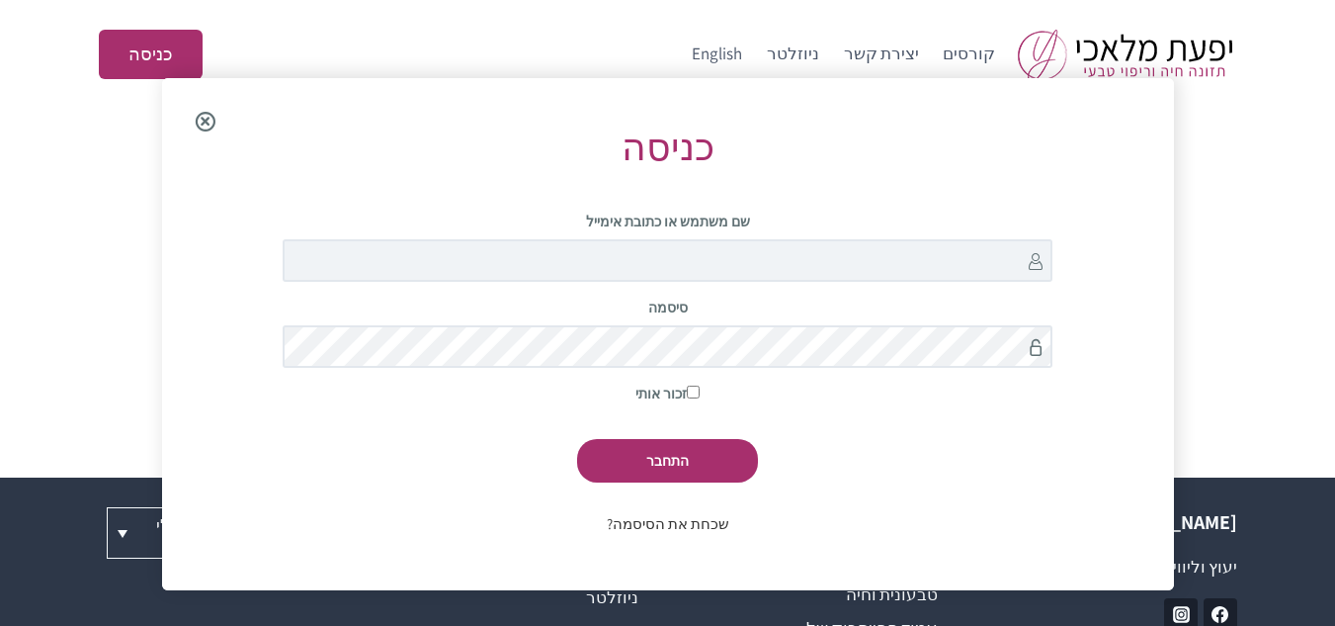
scroll to position [78, 0]
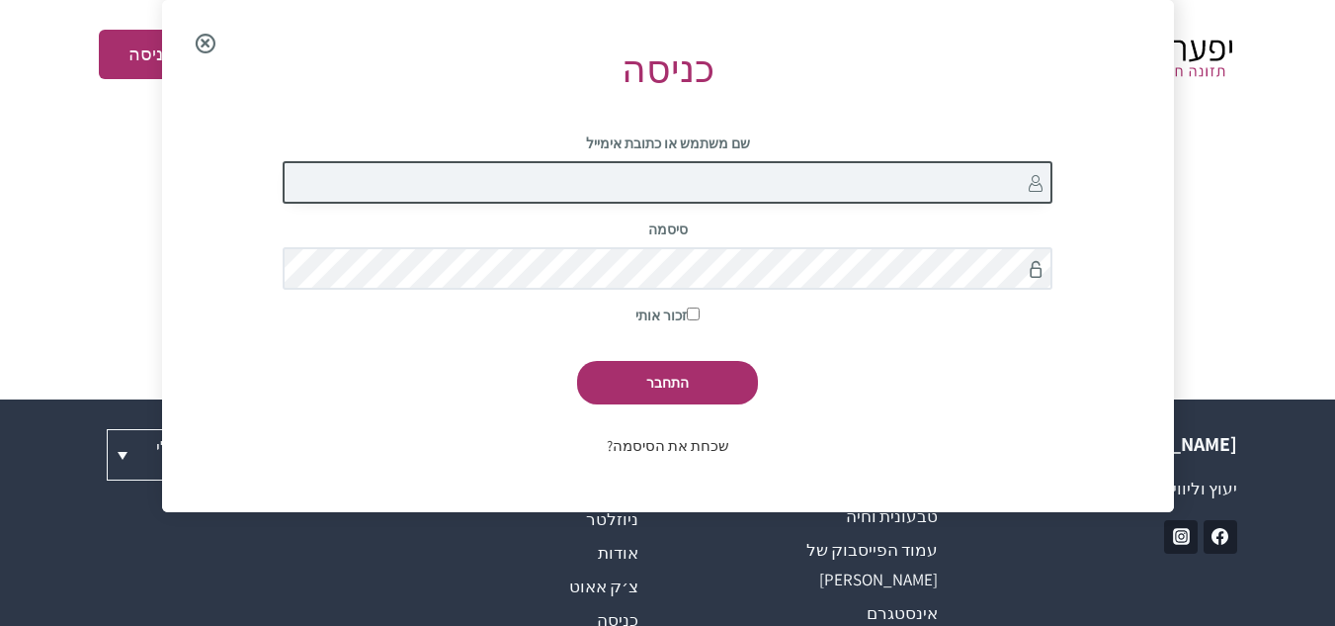
click at [745, 189] on input "שם משתמש או כתובת אימייל" at bounding box center [668, 182] width 770 height 42
type input "[EMAIL_ADDRESS][DOMAIN_NAME]"
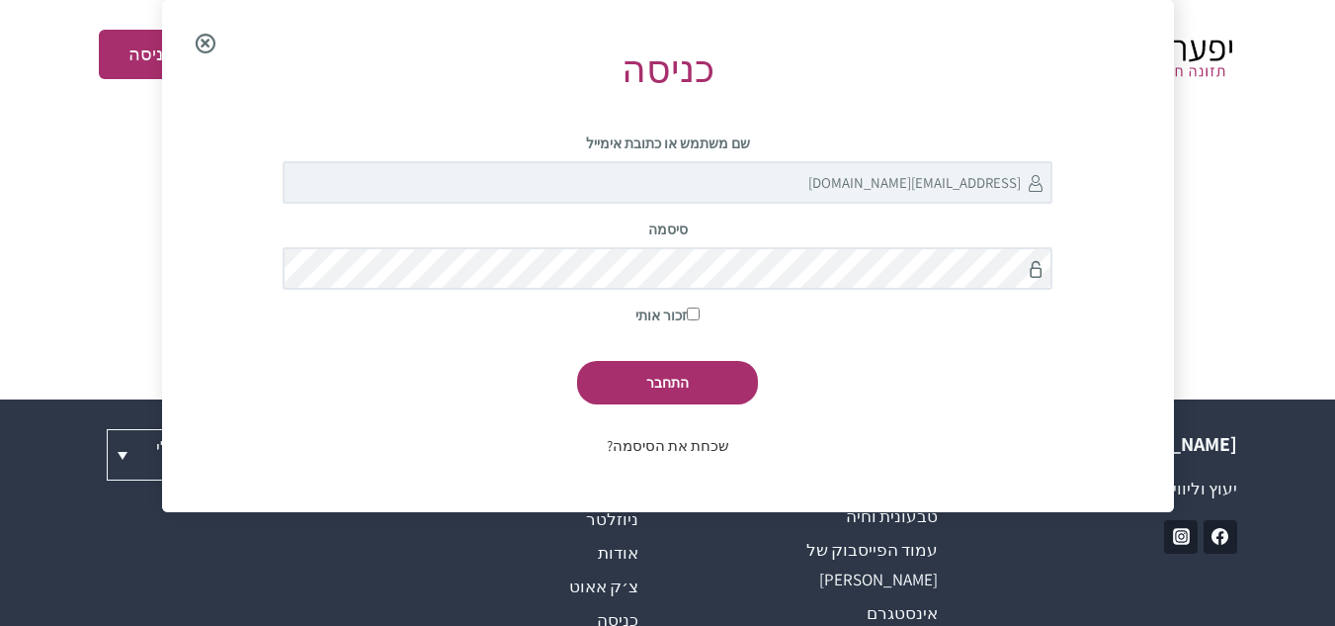
click at [694, 314] on input "זכור אותי" at bounding box center [693, 313] width 13 height 13
checkbox input "true"
click at [658, 375] on input "התחבר" at bounding box center [667, 382] width 181 height 42
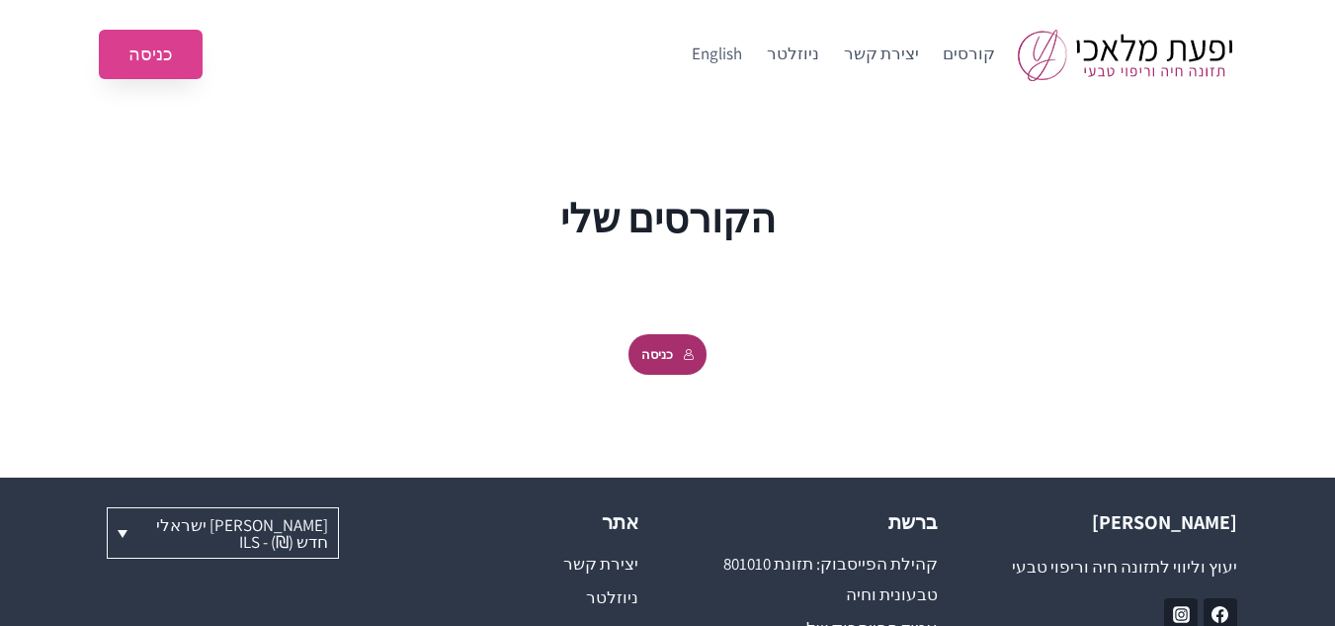
click at [139, 52] on link "כניסה" at bounding box center [151, 55] width 104 height 50
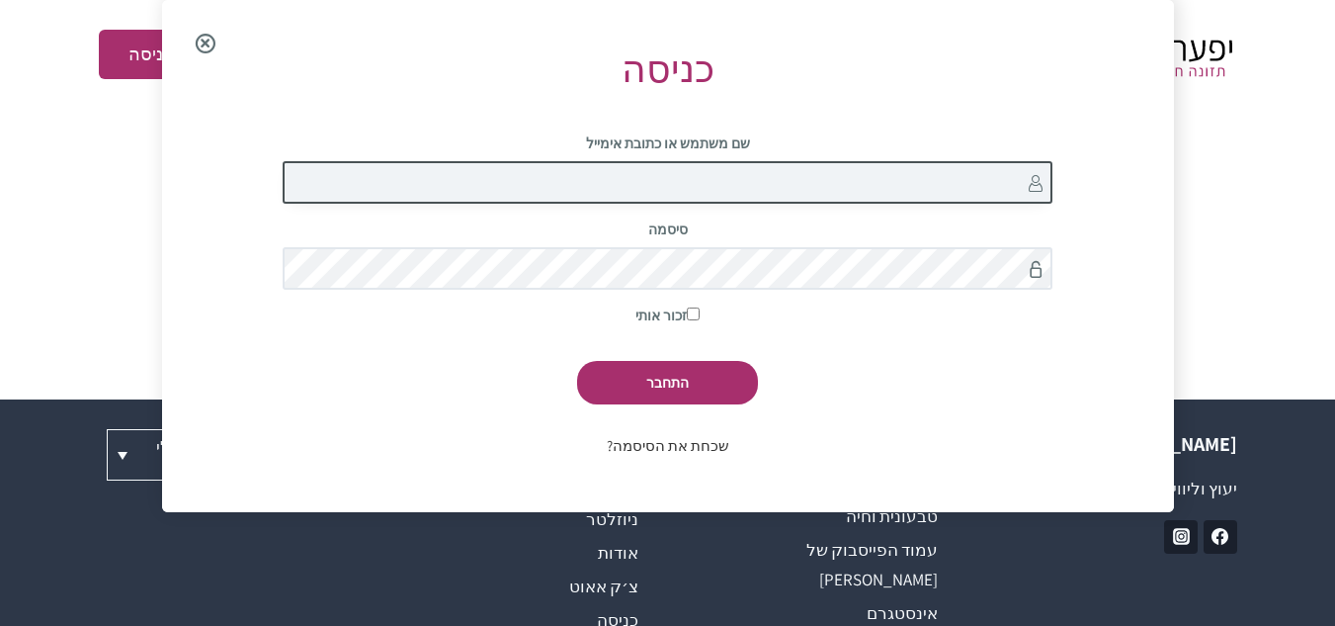
click at [576, 185] on input "שם משתמש או כתובת אימייל" at bounding box center [668, 182] width 770 height 42
type input "mitnoy@gmail.com"
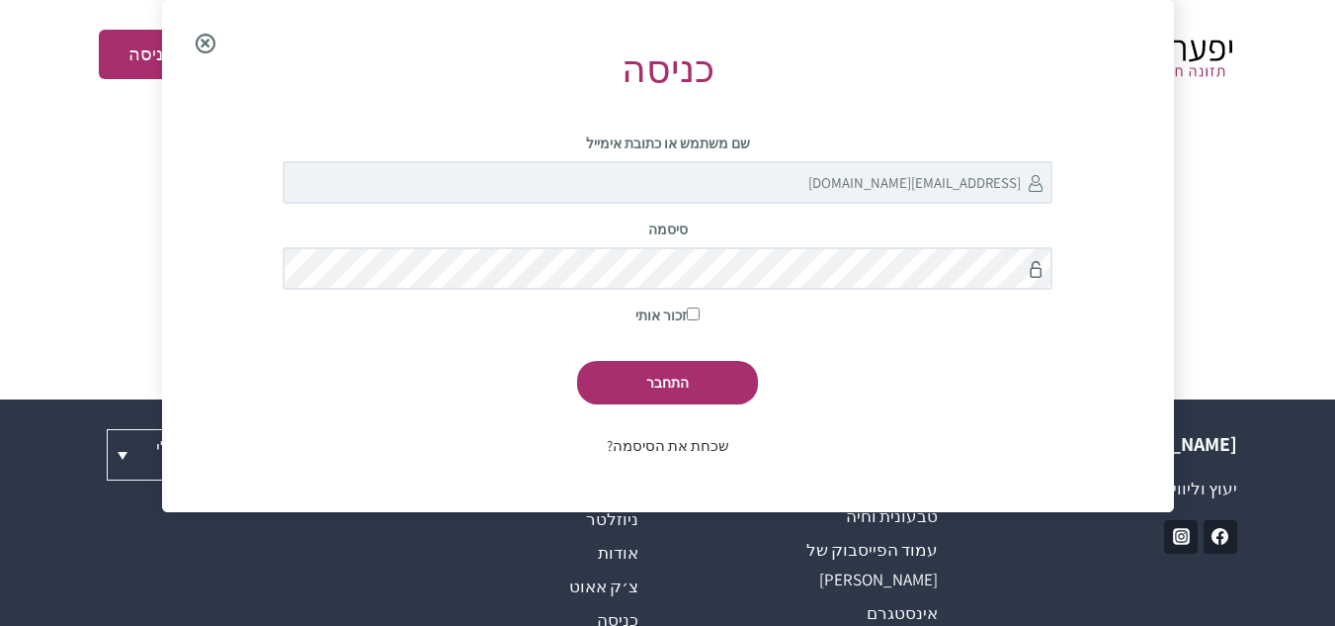
click at [692, 448] on link "שכחת את הסיסמה?" at bounding box center [668, 445] width 123 height 19
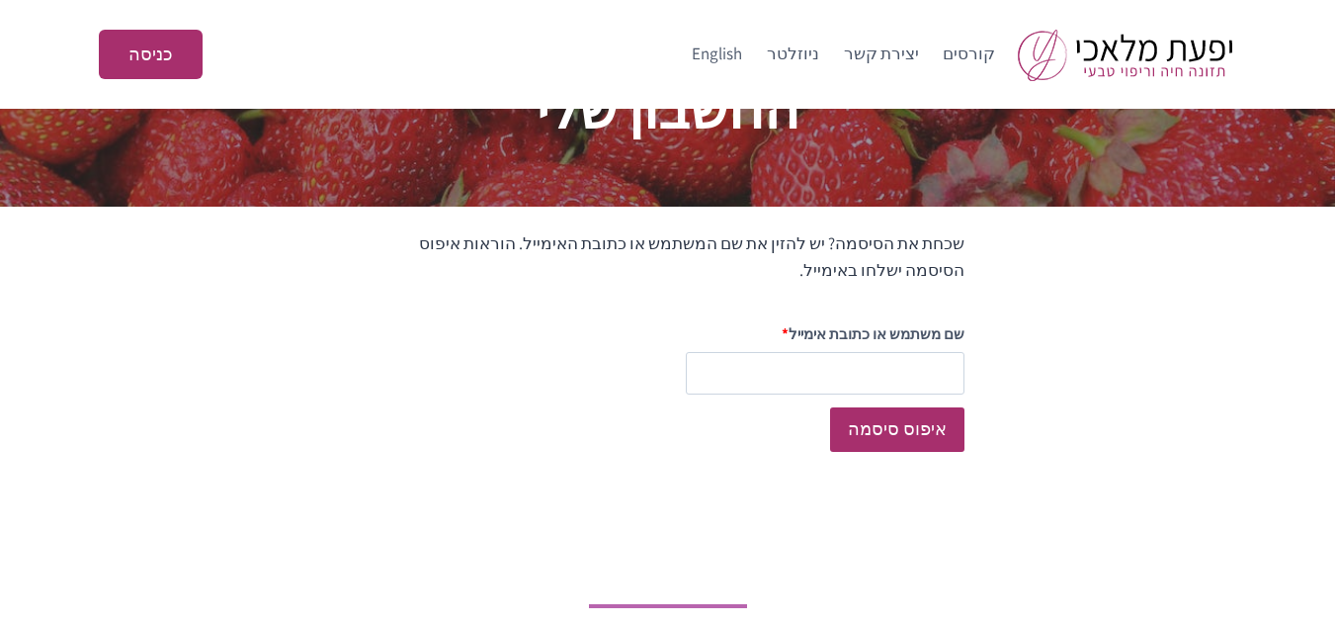
scroll to position [99, 0]
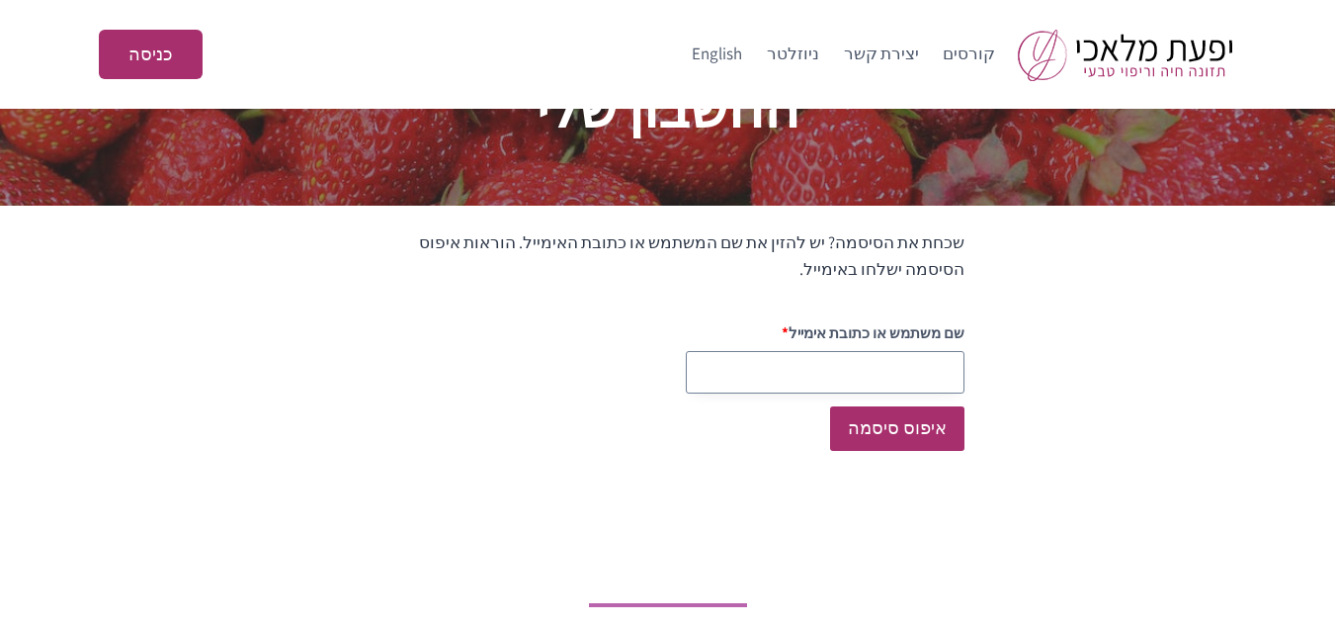
click at [842, 361] on input "שם משתמש או כתובת אימייל" at bounding box center [825, 372] width 279 height 42
type input "[EMAIL_ADDRESS][DOMAIN_NAME]"
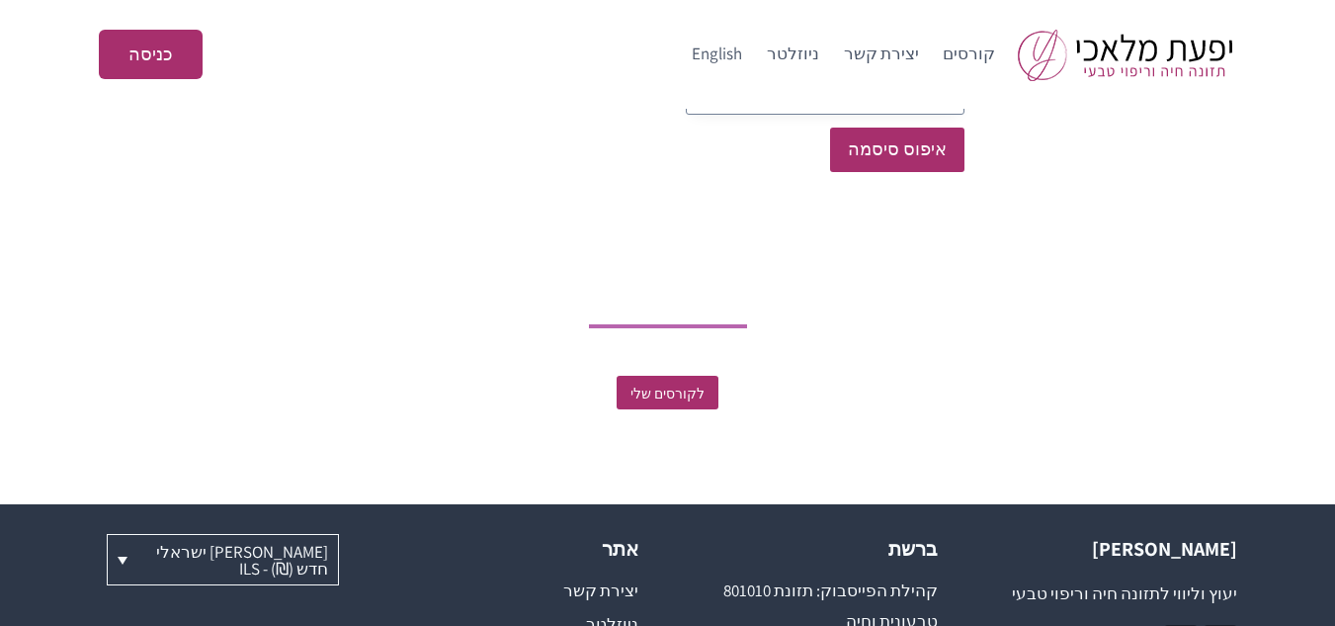
scroll to position [395, 0]
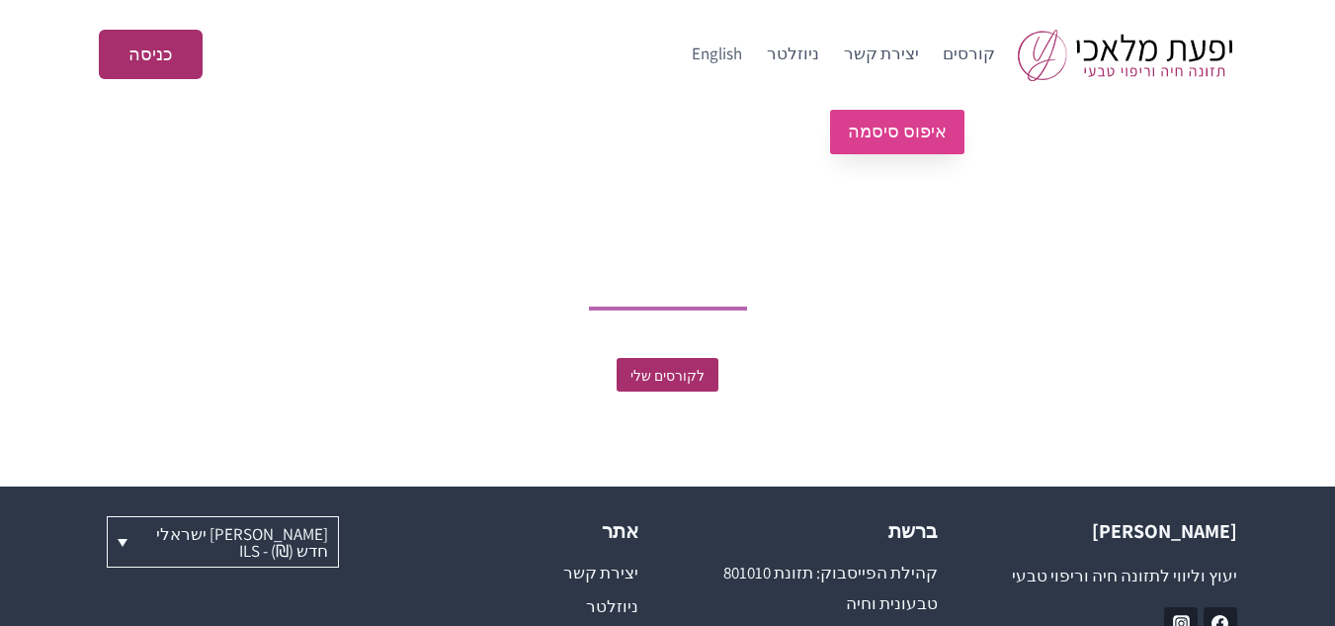
click at [880, 128] on button "איפוס סיסמה" at bounding box center [897, 132] width 134 height 44
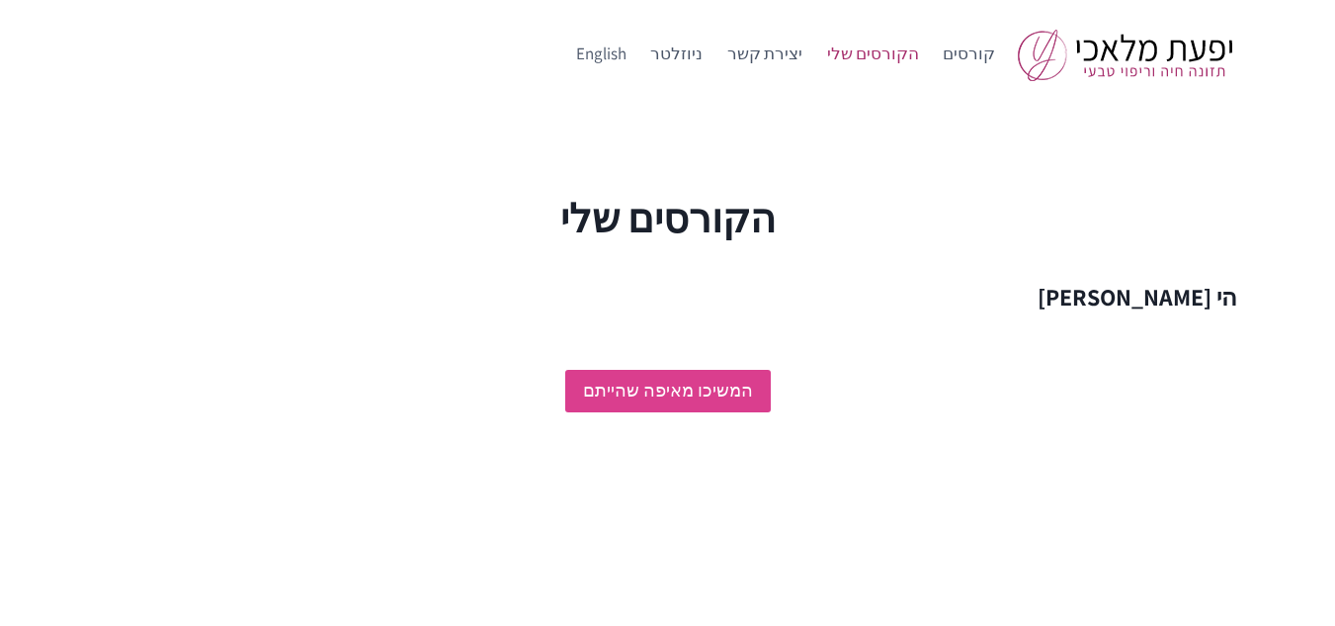
click at [698, 387] on link "המשיכו מאיפה שהייתם" at bounding box center [668, 391] width 206 height 42
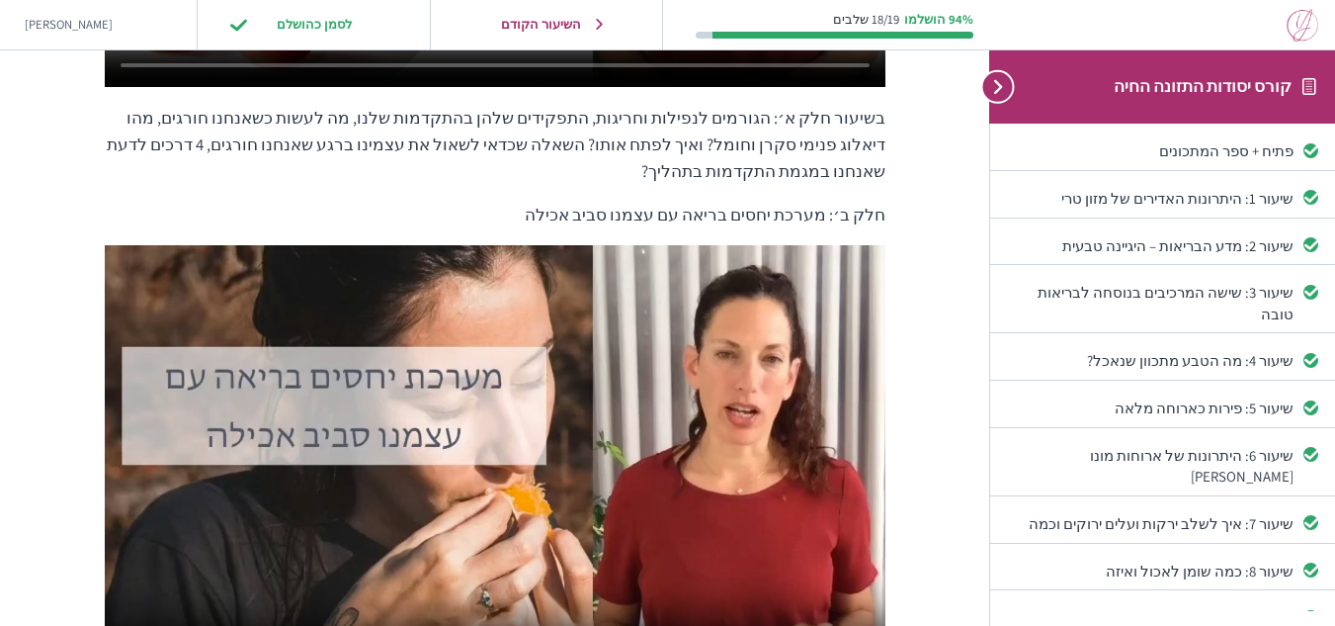
scroll to position [692, 0]
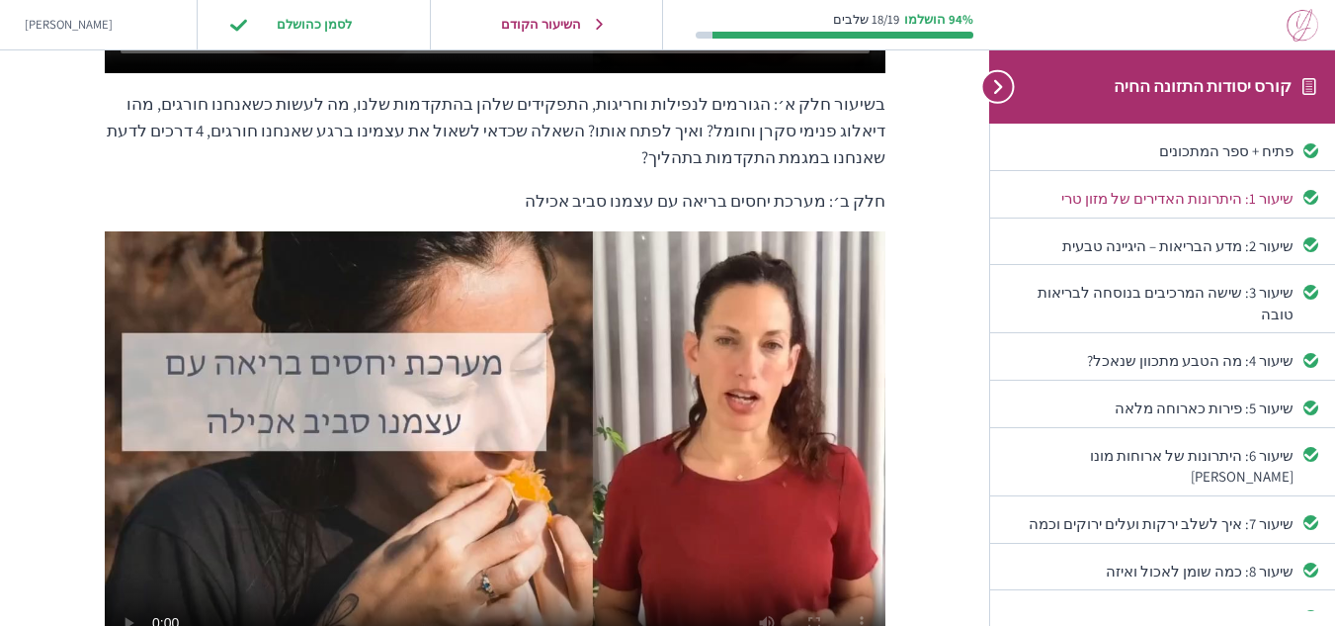
click at [1166, 199] on div "שיעור 1: היתרונות האדירים של מזון טרי" at bounding box center [1150, 198] width 287 height 21
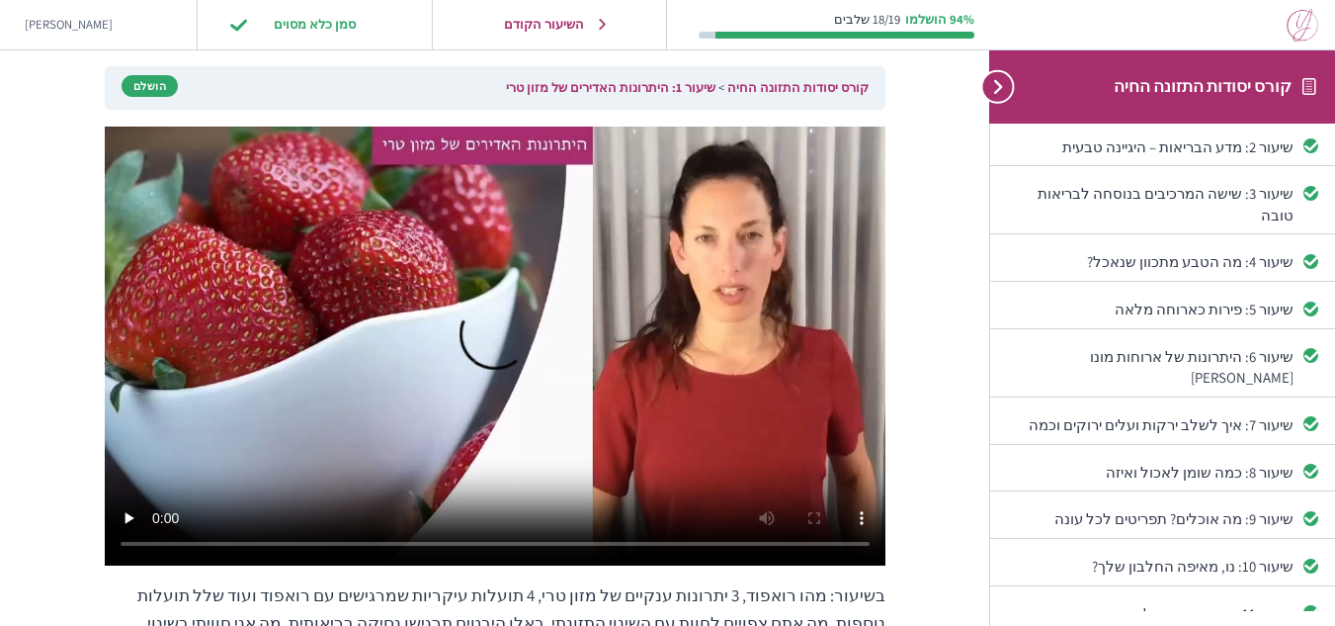
scroll to position [99, 0]
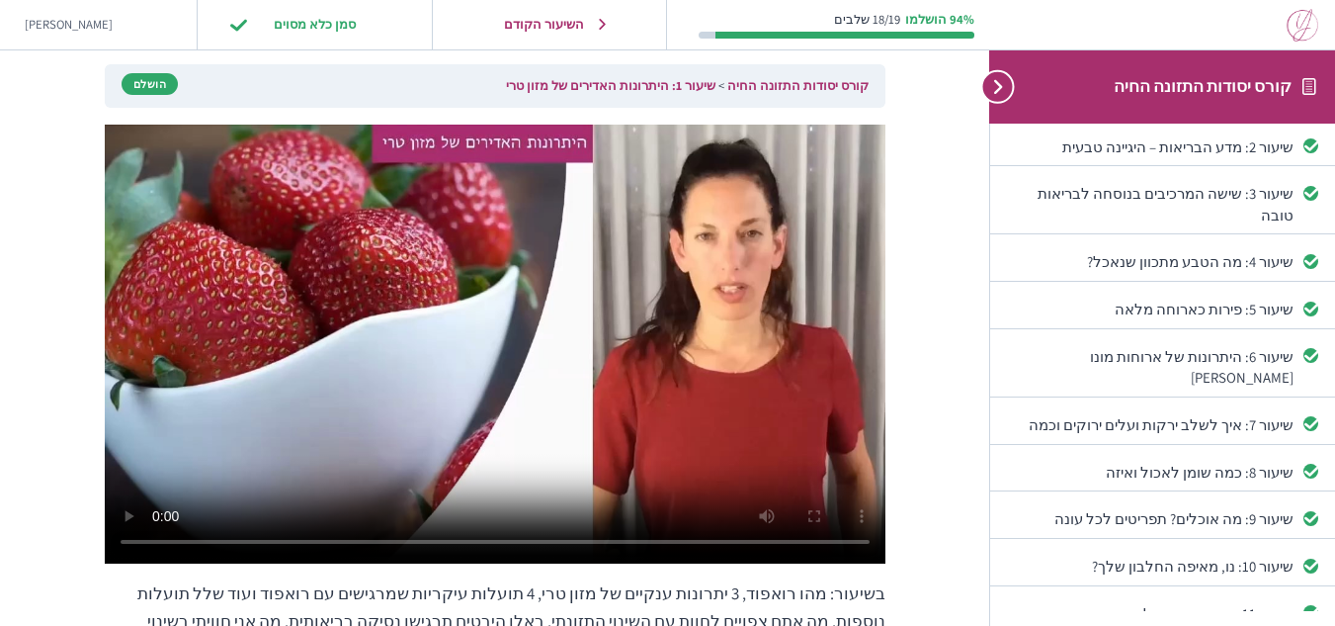
click at [174, 541] on video at bounding box center [495, 344] width 781 height 439
click at [919, 511] on div "שיעור 1: היתרונות האדירים של מזון טרי קורס יסודות התזונה החיה שיעור 1: היתרונות…" at bounding box center [495, 389] width 949 height 977
